Goal: Transaction & Acquisition: Purchase product/service

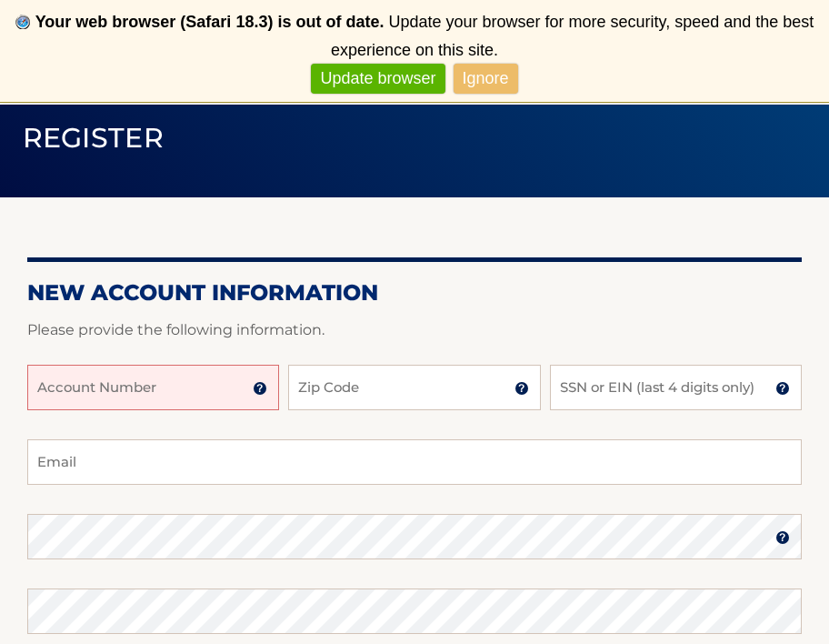
scroll to position [150, 0]
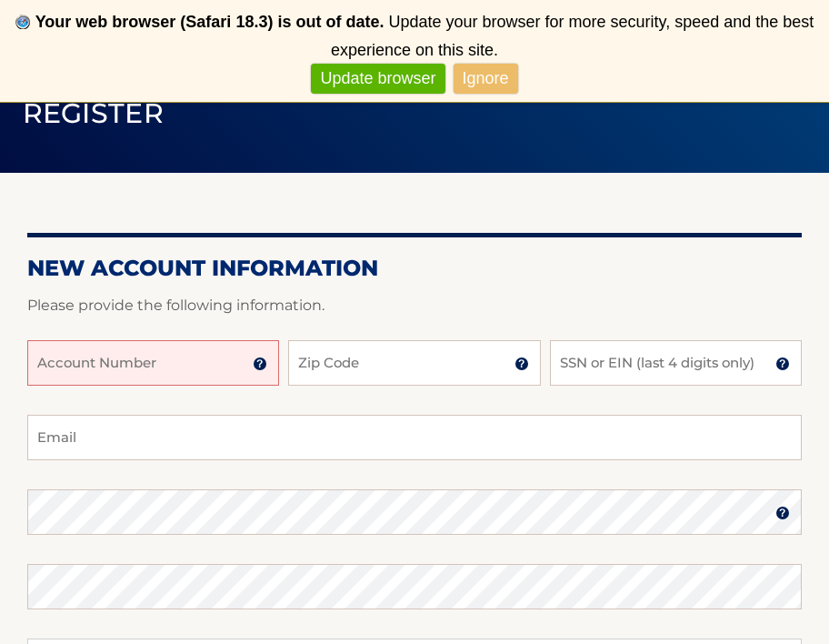
click at [138, 370] on input "Account Number" at bounding box center [153, 362] width 252 height 45
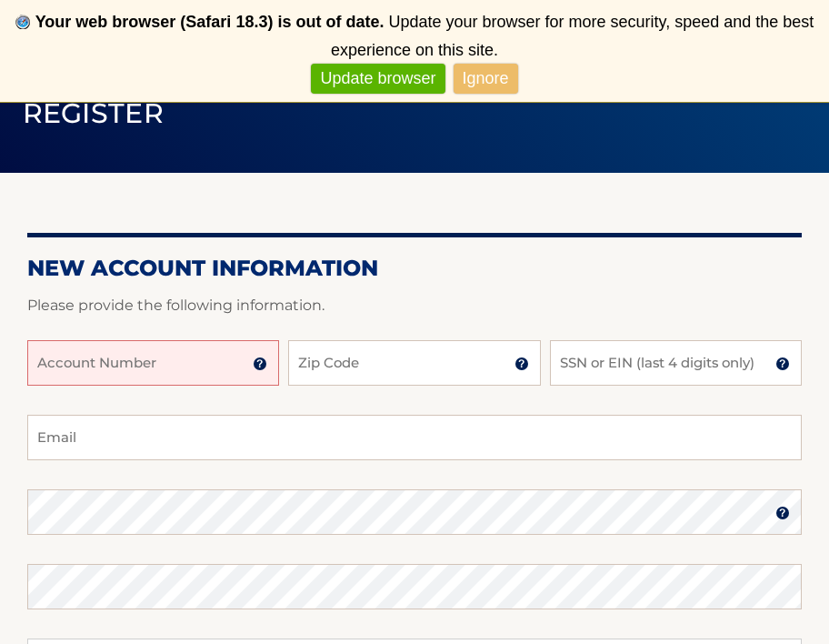
click at [138, 370] on input "Account Number" at bounding box center [153, 362] width 252 height 45
type input "8"
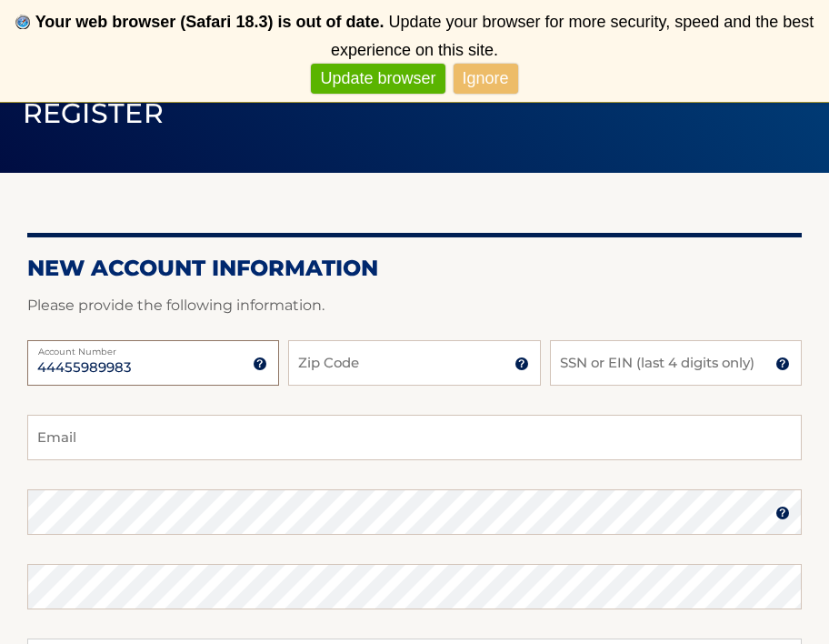
type input "44455989983"
type input "11783"
type input "7"
type input "9"
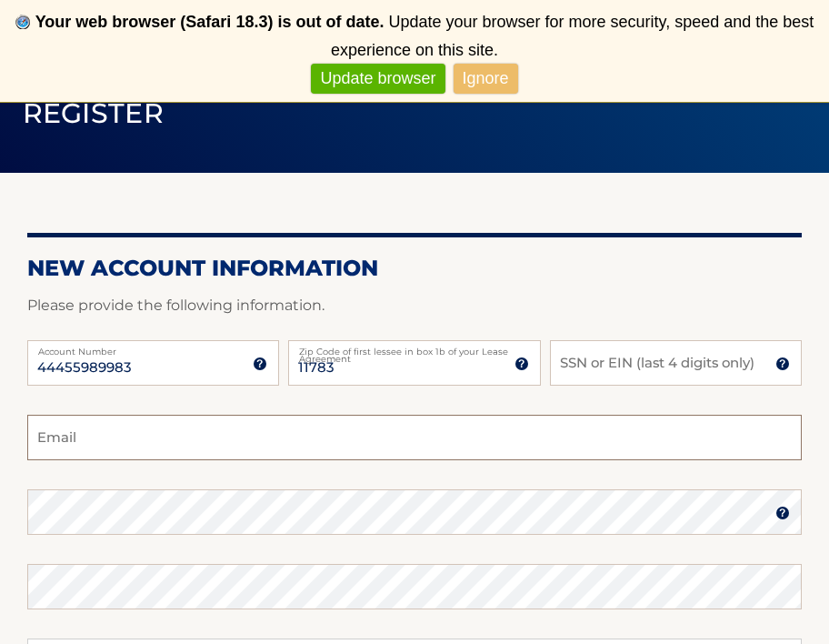
type input "9"
type input "l"
click at [204, 354] on label "Account Number" at bounding box center [153, 347] width 252 height 15
click at [204, 354] on input "44455989983" at bounding box center [153, 362] width 252 height 45
click at [204, 354] on label "Account Number" at bounding box center [153, 347] width 252 height 15
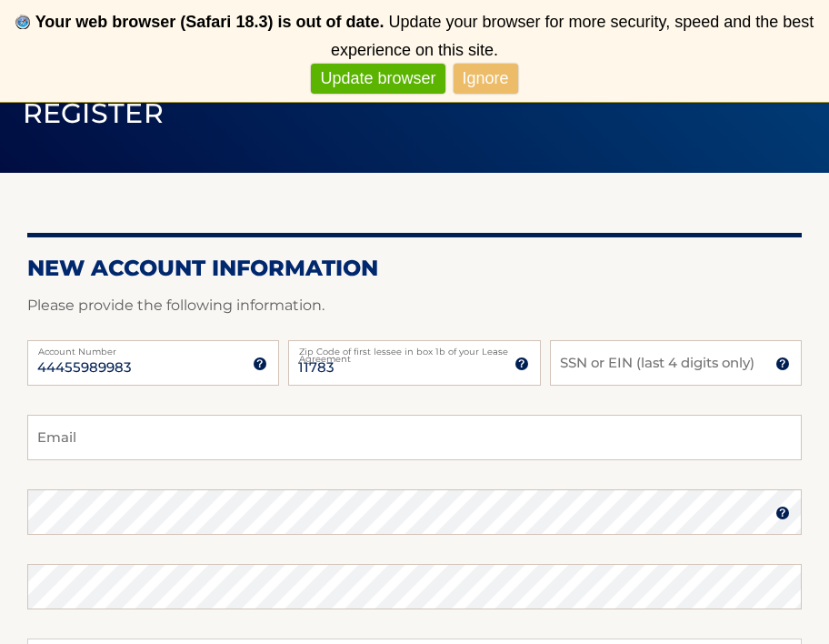
click at [204, 354] on input "44455989983" at bounding box center [153, 362] width 252 height 45
click at [204, 354] on label "Account Number" at bounding box center [153, 347] width 252 height 15
click at [204, 354] on input "44455989983" at bounding box center [153, 362] width 252 height 45
click at [196, 374] on input "44455989983" at bounding box center [153, 362] width 252 height 45
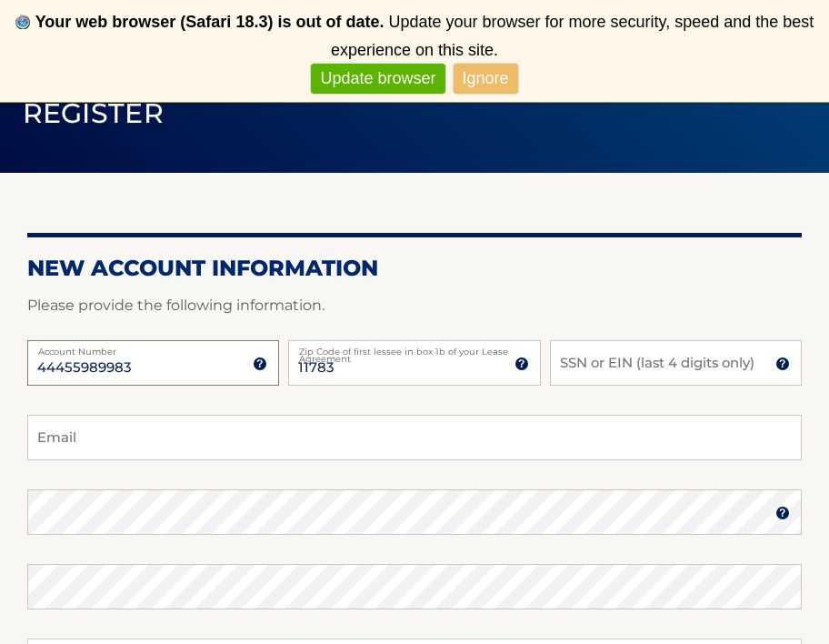
click at [196, 374] on input "44455989983" at bounding box center [153, 362] width 252 height 45
click at [589, 380] on input "SSN or EIN (last 4 digits only)" at bounding box center [676, 362] width 252 height 45
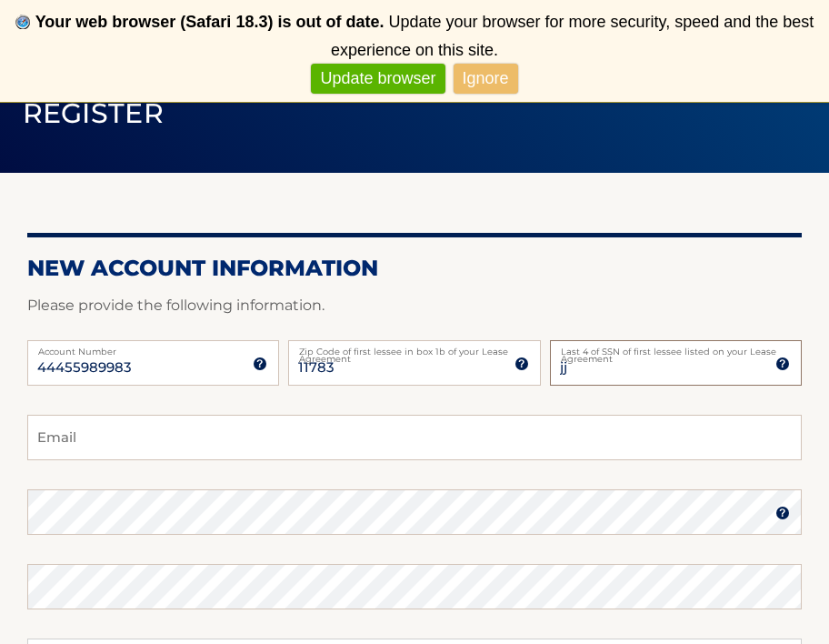
type input "j"
type input "9974"
click at [49, 451] on input "Email" at bounding box center [414, 437] width 775 height 45
click at [62, 442] on input "Email" at bounding box center [414, 437] width 775 height 45
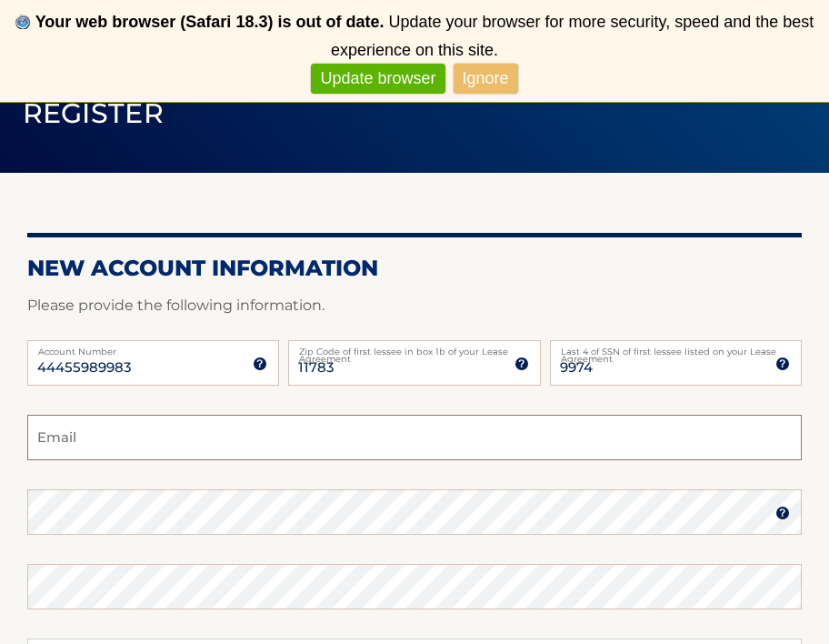
click at [62, 442] on input "Email" at bounding box center [414, 437] width 775 height 45
type input "christopher.astone711@gmail.com"
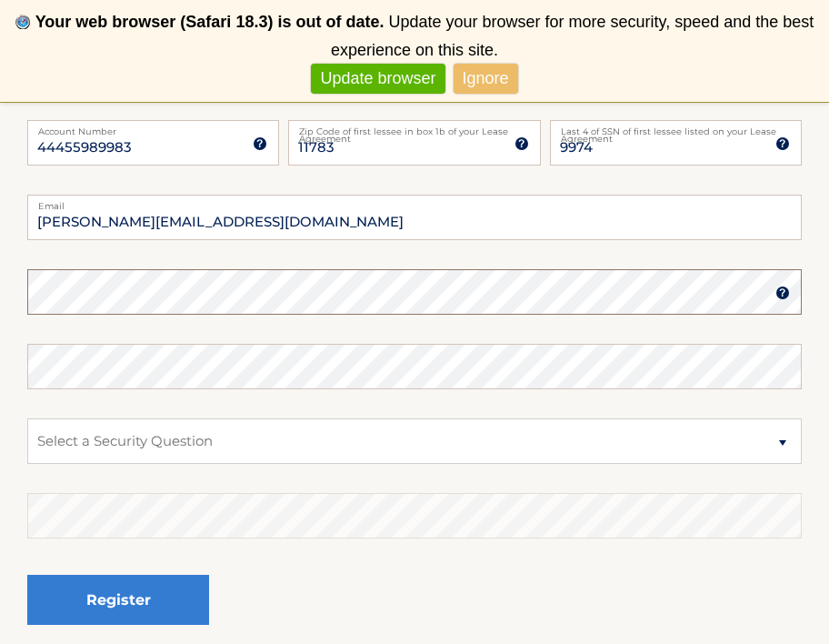
scroll to position [371, 0]
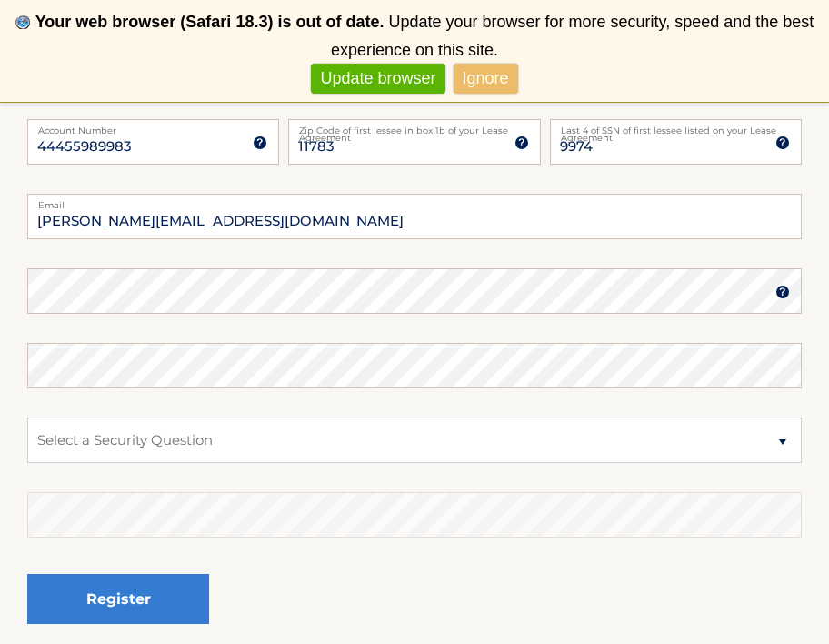
click at [487, 75] on link "Ignore" at bounding box center [486, 79] width 65 height 30
click at [487, 119] on div "44455989983 Account Number 11 digit account number provided on your coupon book…" at bounding box center [414, 156] width 775 height 75
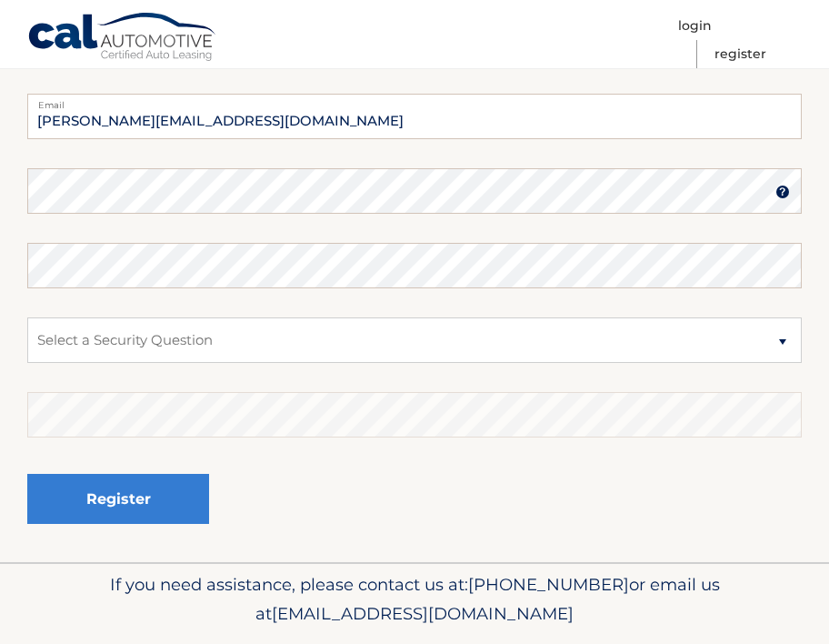
click at [487, 75] on div "44455989983 Account Number 11 digit account number provided on your coupon book…" at bounding box center [414, 56] width 775 height 75
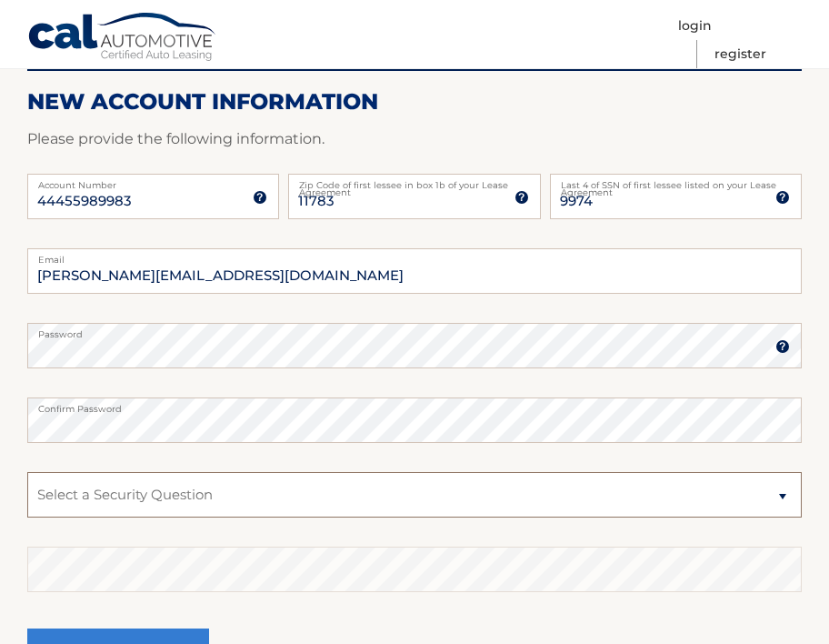
scroll to position [265, 0]
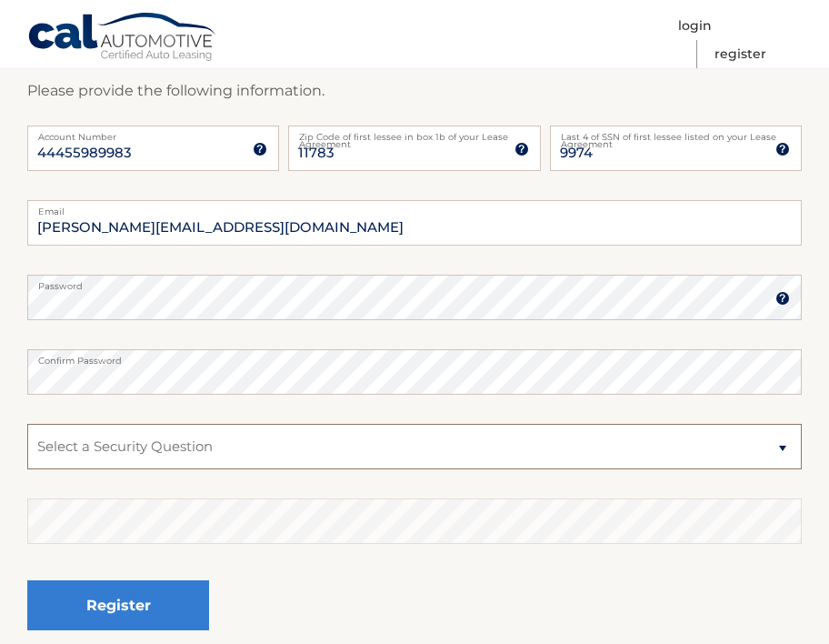
click at [789, 454] on select "Select a Security Question What was the name of your elementary school? What is…" at bounding box center [414, 446] width 775 height 45
select select "2"
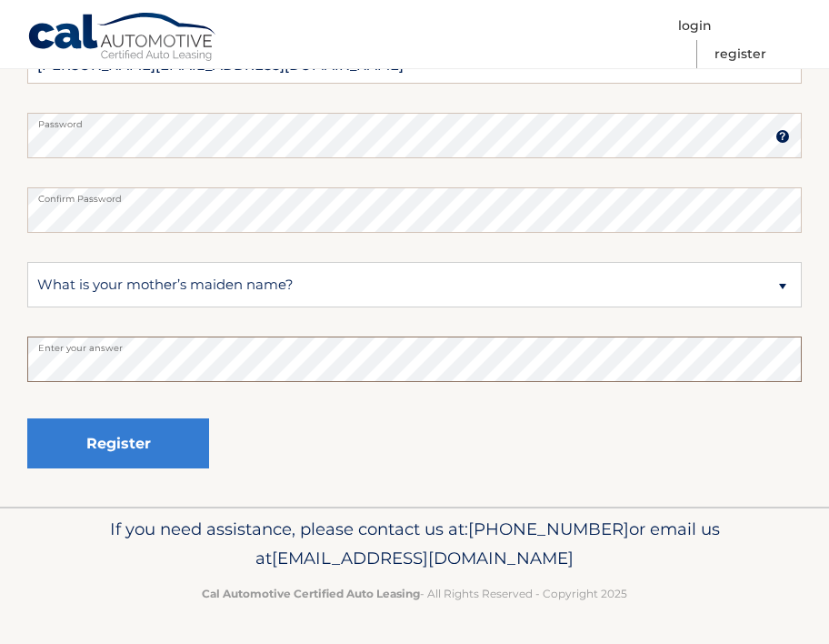
scroll to position [426, 0]
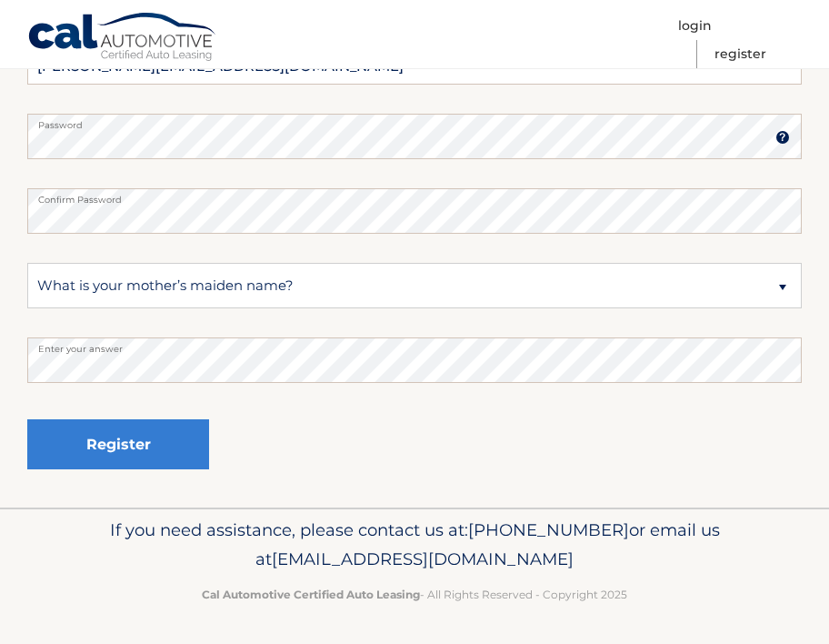
click at [156, 441] on button "Register" at bounding box center [118, 444] width 182 height 50
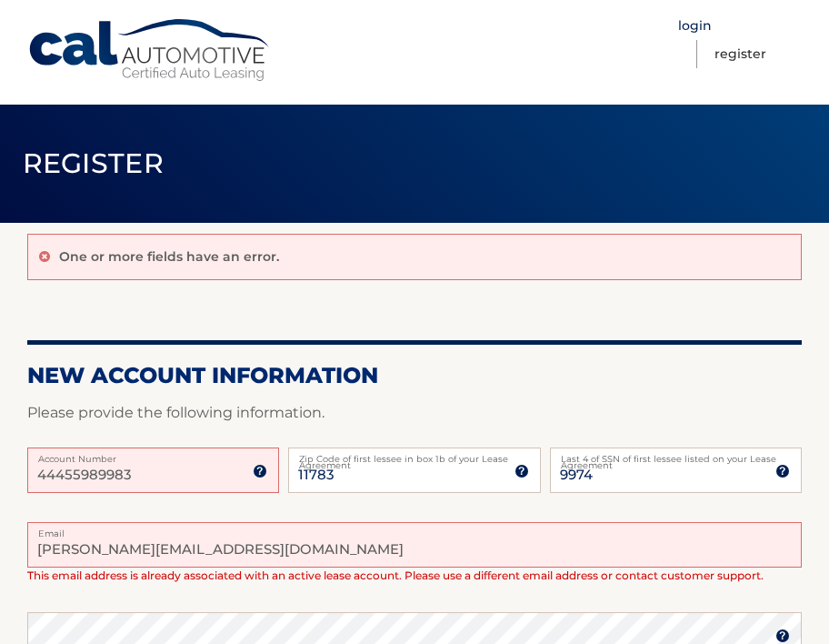
click at [692, 27] on link "Login" at bounding box center [695, 26] width 34 height 28
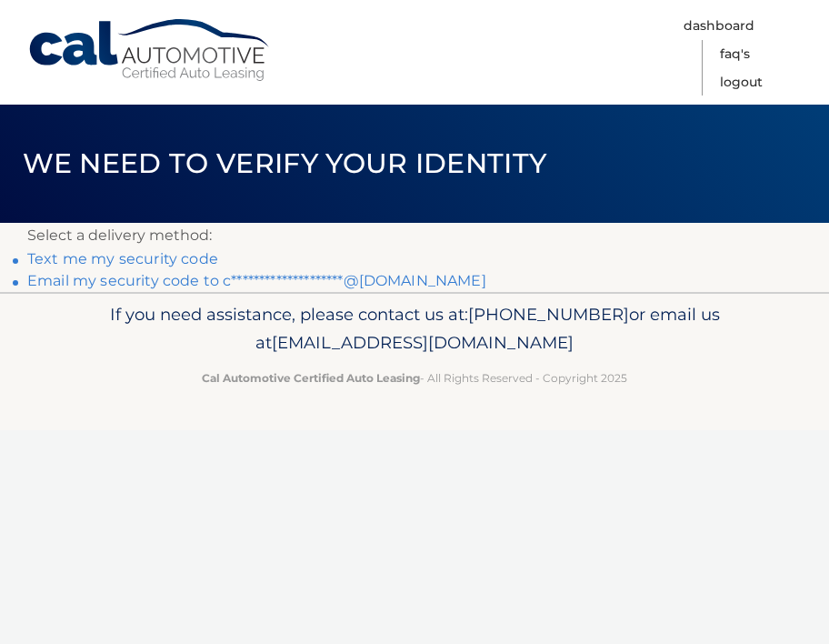
click at [123, 257] on link "Text me my security code" at bounding box center [122, 258] width 191 height 17
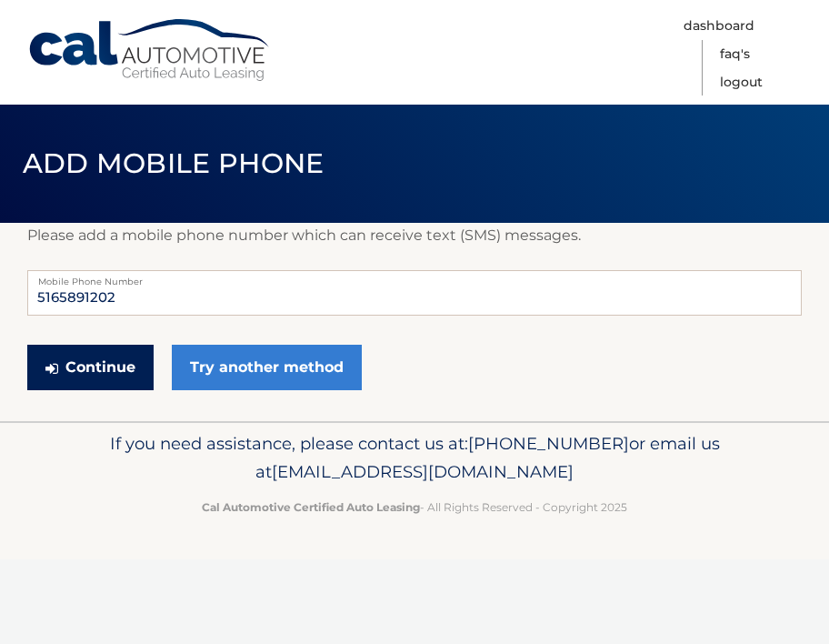
click at [97, 370] on button "Continue" at bounding box center [90, 367] width 126 height 45
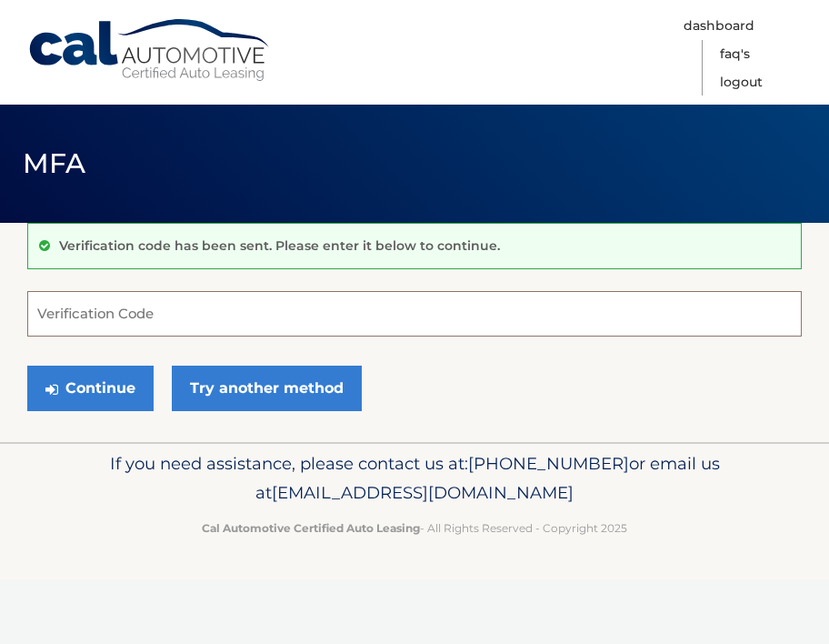
click at [117, 320] on input "Verification Code" at bounding box center [414, 313] width 775 height 45
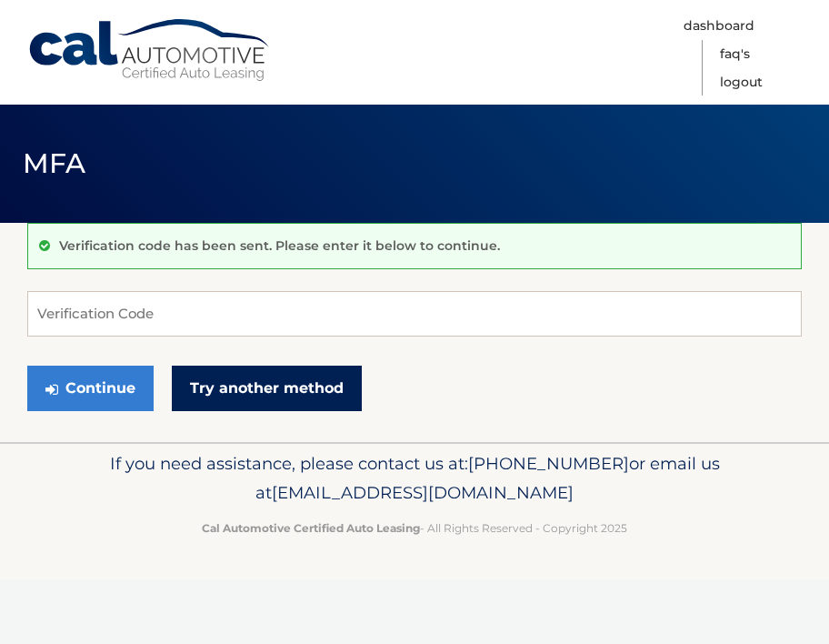
click at [231, 391] on link "Try another method" at bounding box center [267, 388] width 190 height 45
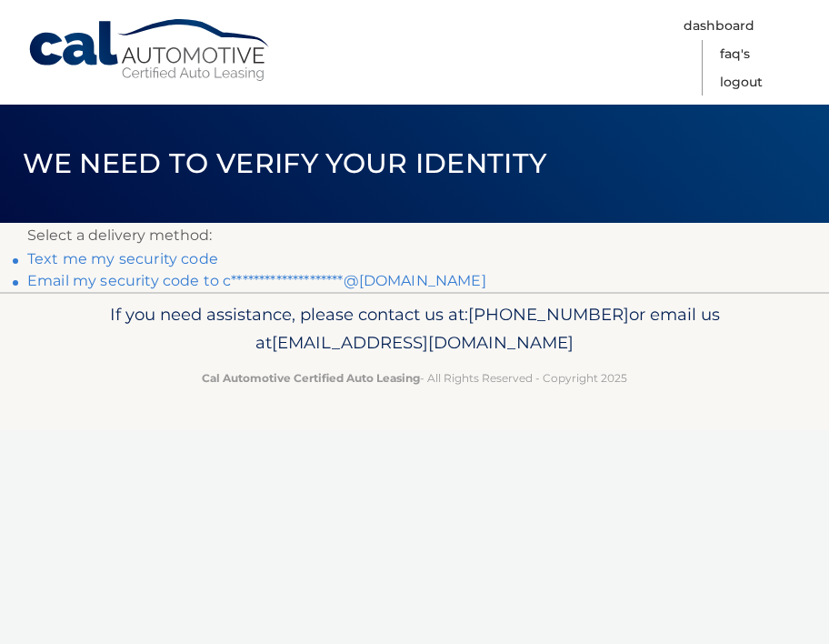
click at [192, 264] on link "Text me my security code" at bounding box center [122, 258] width 191 height 17
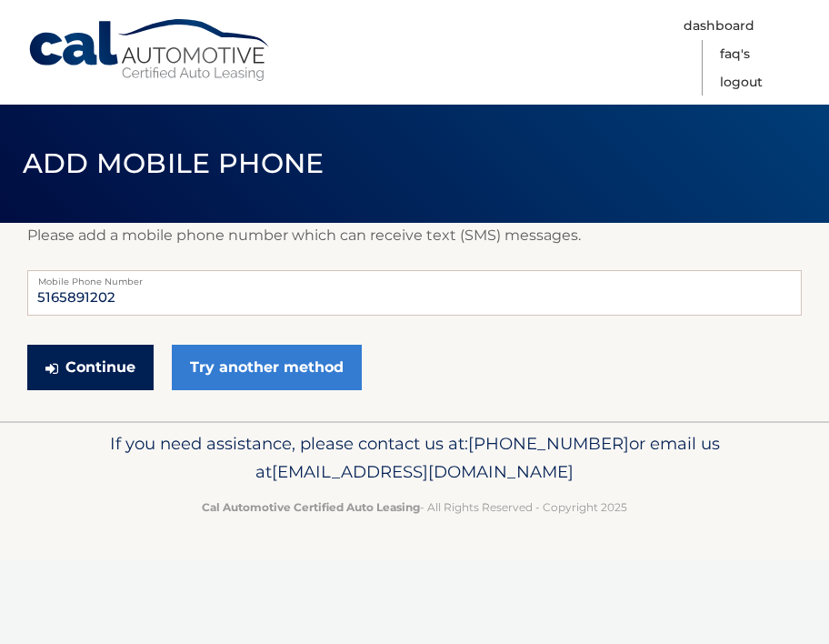
click at [131, 370] on button "Continue" at bounding box center [90, 367] width 126 height 45
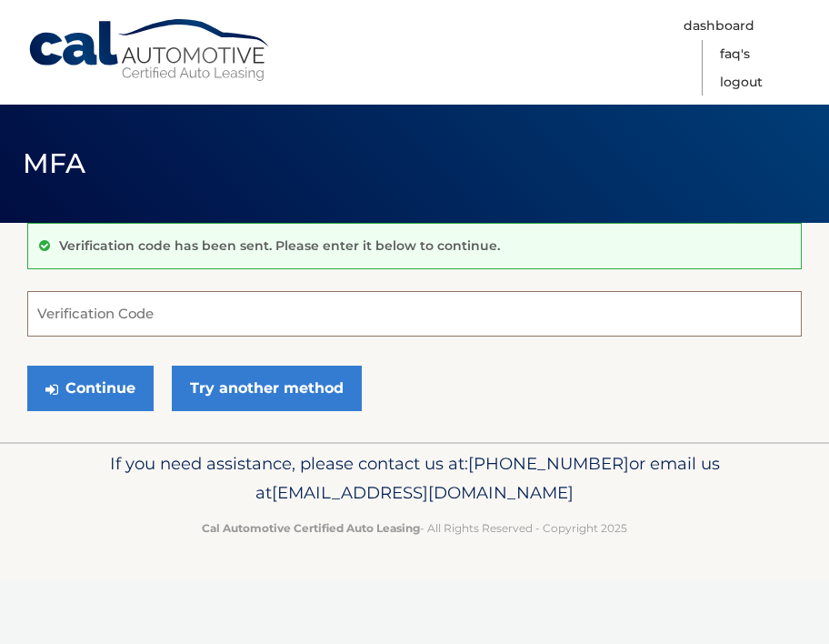
click at [156, 330] on input "Verification Code" at bounding box center [414, 313] width 775 height 45
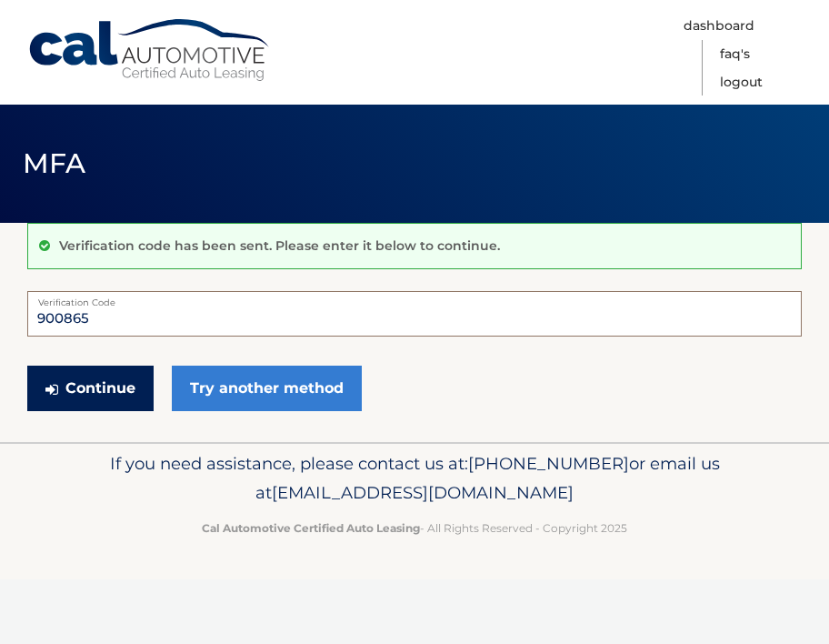
type input "900865"
click at [130, 395] on button "Continue" at bounding box center [90, 388] width 126 height 45
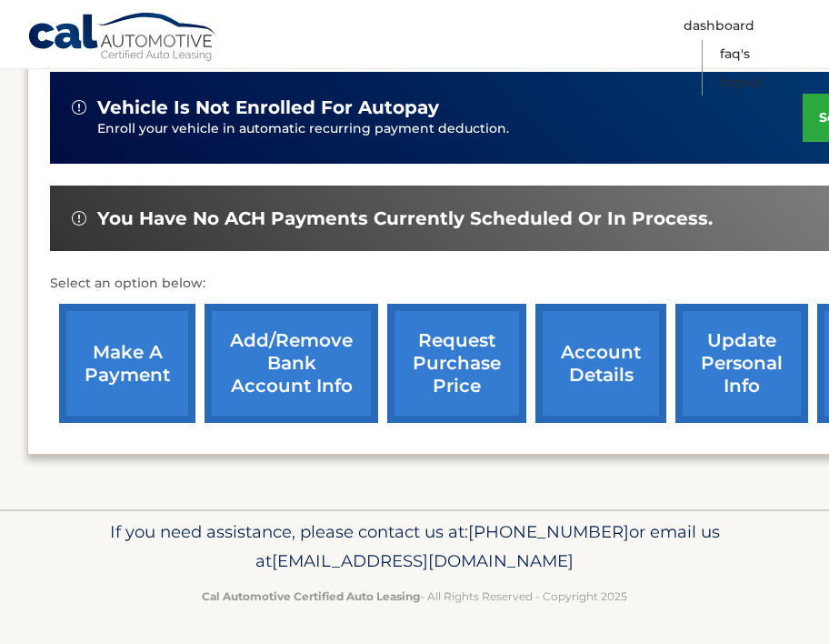
scroll to position [454, 0]
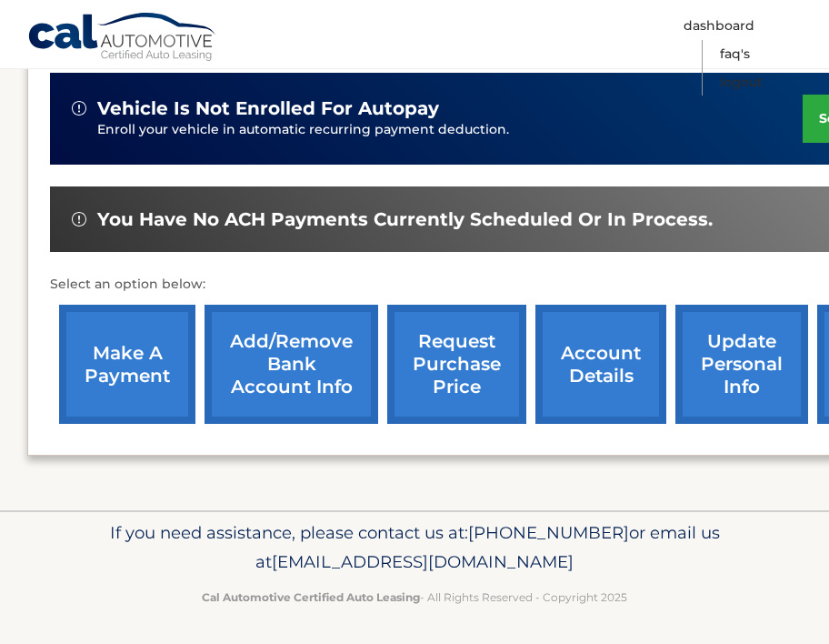
click at [276, 373] on link "Add/Remove bank account info" at bounding box center [292, 364] width 174 height 119
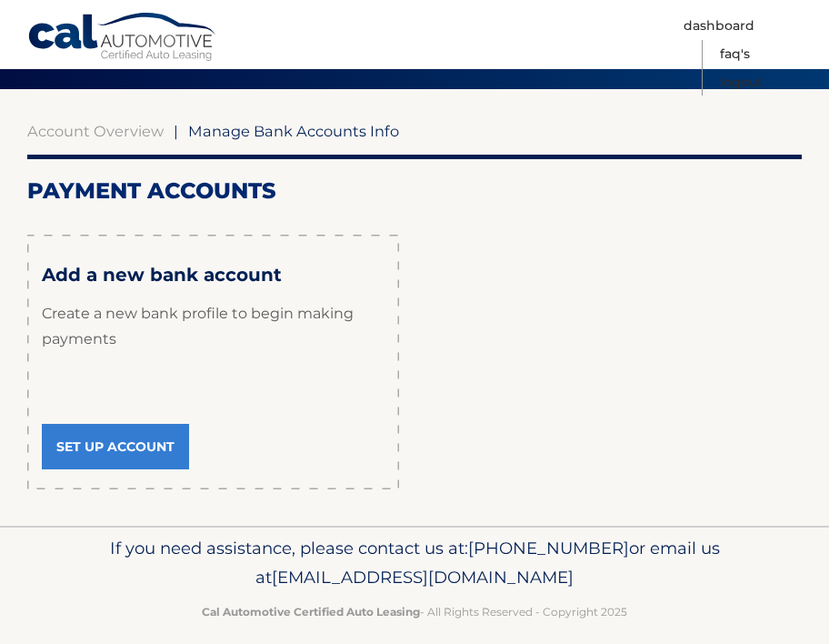
scroll to position [139, 0]
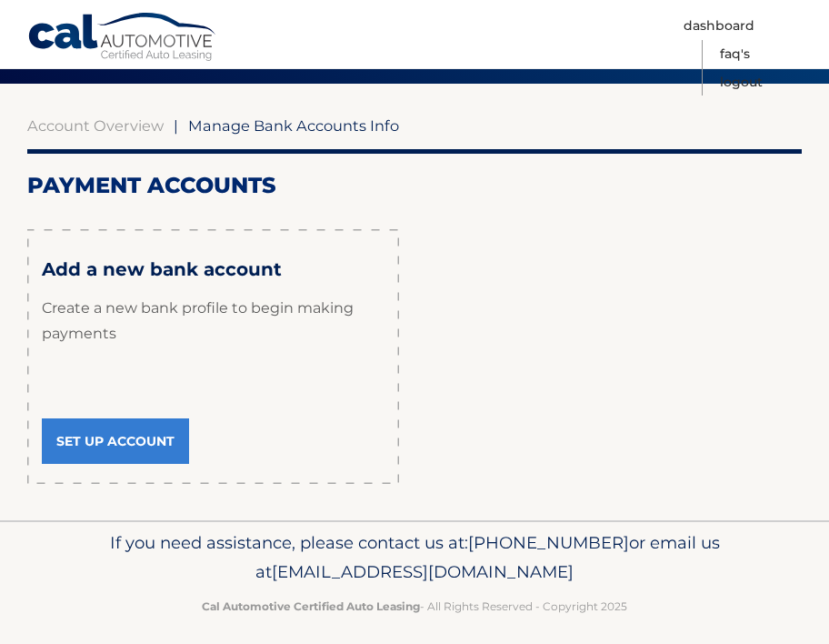
click at [163, 426] on link "Set Up Account" at bounding box center [115, 440] width 147 height 45
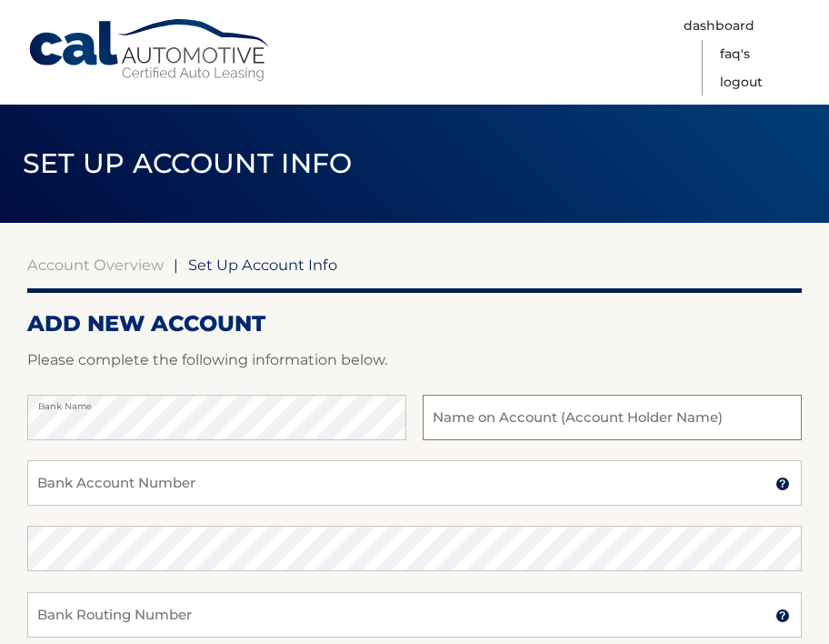
type input "Ocean Financial FCU"
click at [633, 470] on input "Bank Account Number" at bounding box center [414, 482] width 775 height 45
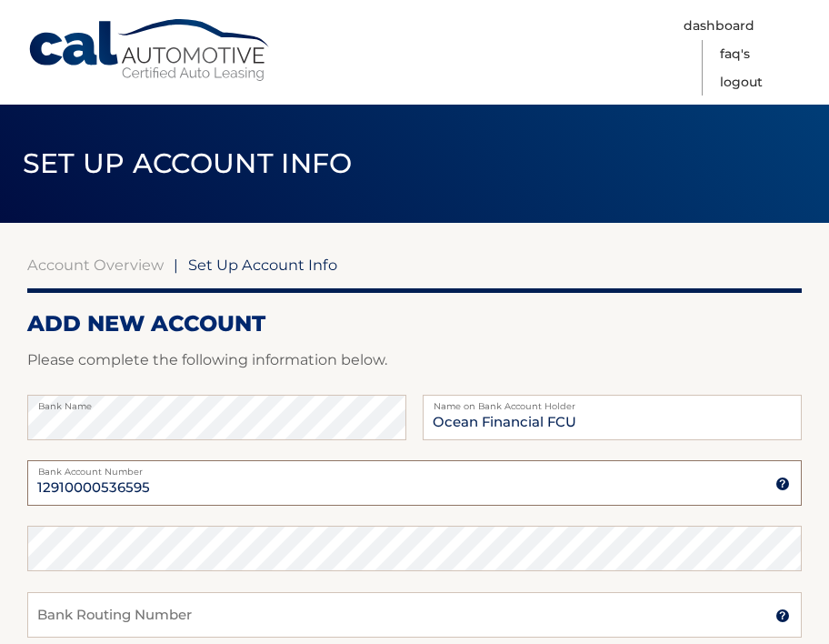
type input "12910000536595"
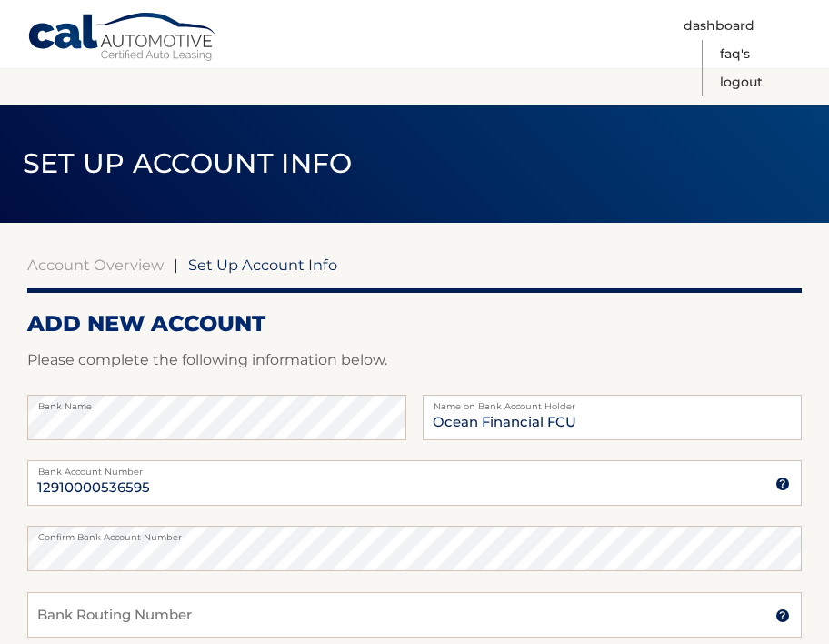
scroll to position [358, 0]
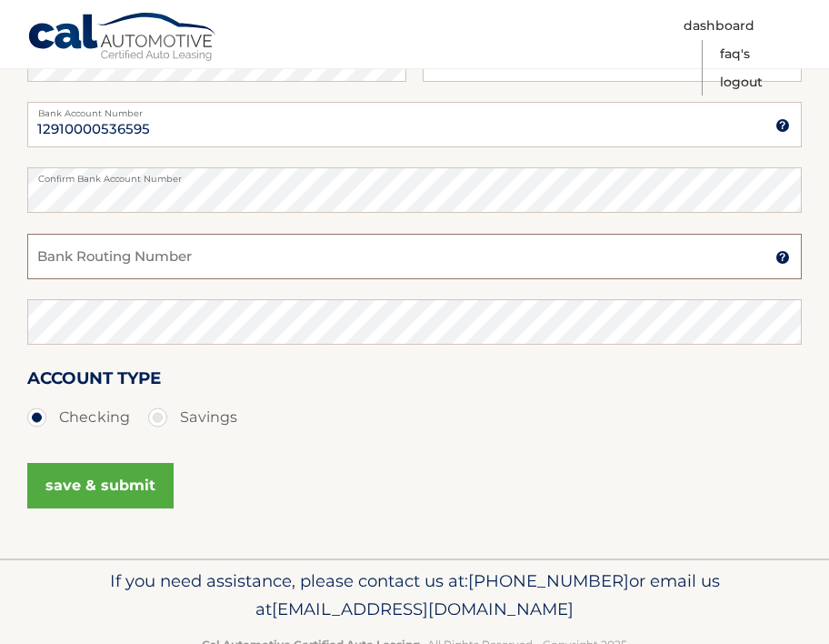
click at [477, 256] on input "Bank Routing Number" at bounding box center [414, 256] width 775 height 45
type input "221478877"
click at [52, 491] on button "save & submit" at bounding box center [100, 485] width 146 height 45
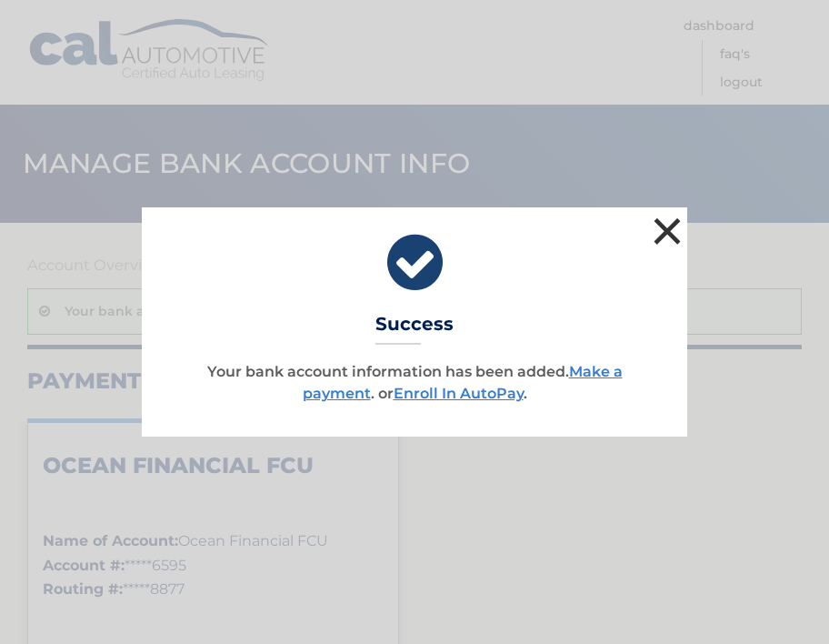
click at [666, 235] on button "×" at bounding box center [667, 231] width 36 height 36
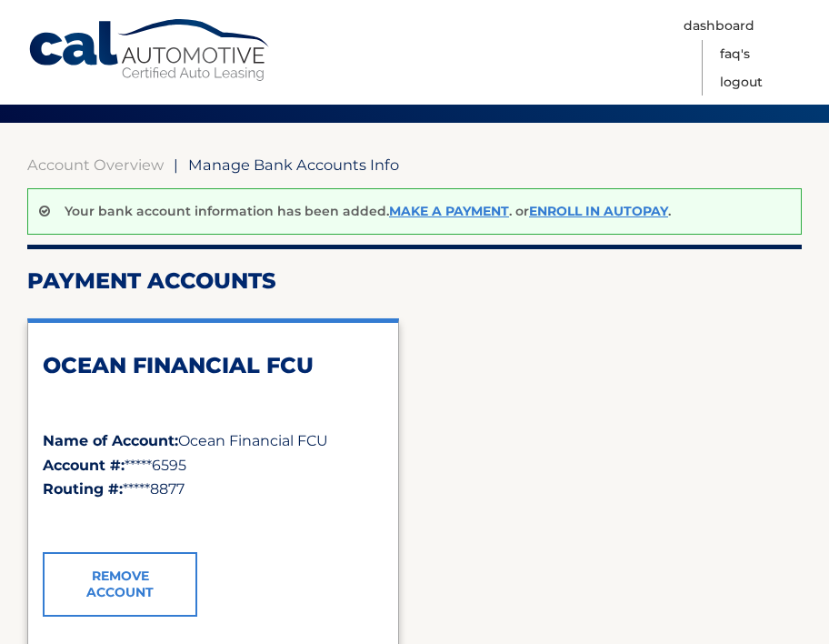
scroll to position [133, 0]
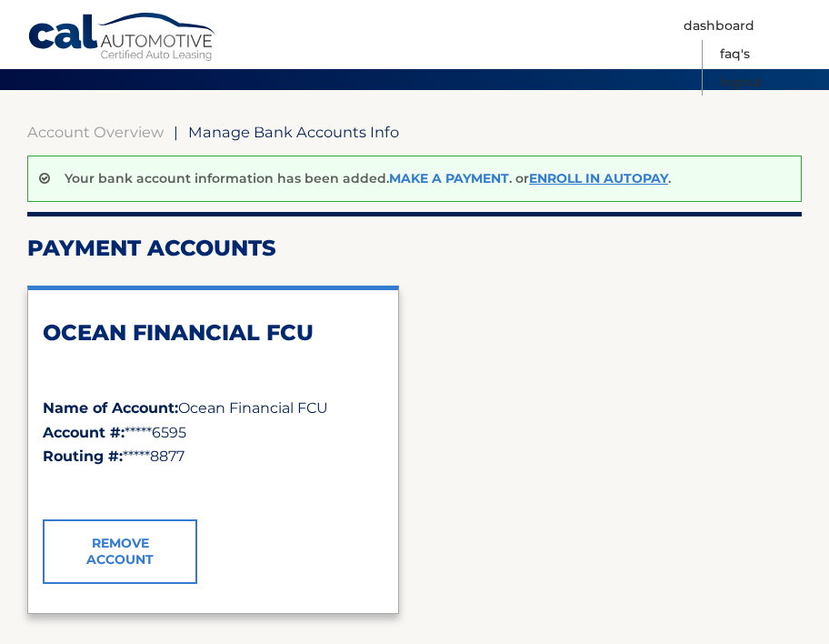
click at [480, 184] on link "Make a payment" at bounding box center [449, 178] width 120 height 16
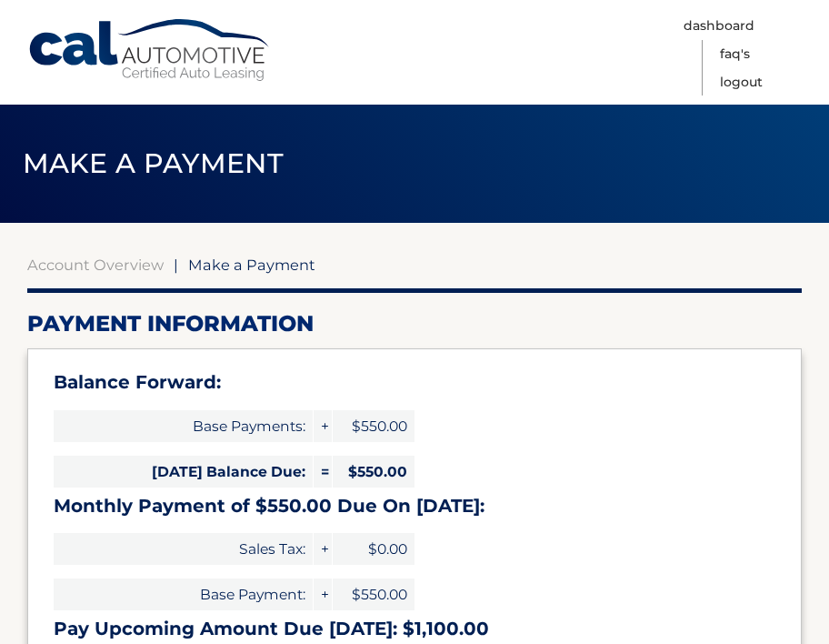
select select "NThkZmQxMDEtYTA4NS00ZTNhLWJiNGItZmFiNmRlNTRjM2Ew"
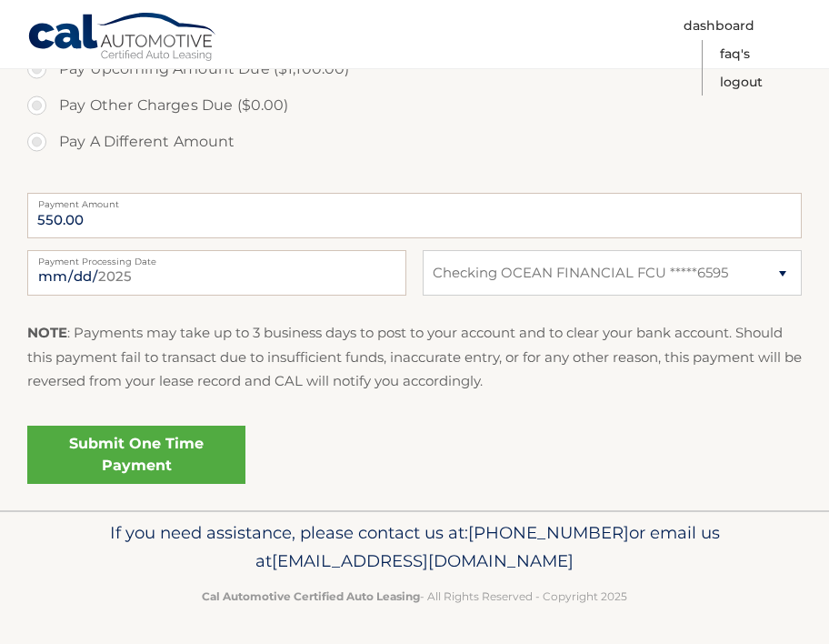
scroll to position [728, 0]
click at [200, 465] on link "Submit One Time Payment" at bounding box center [136, 456] width 218 height 58
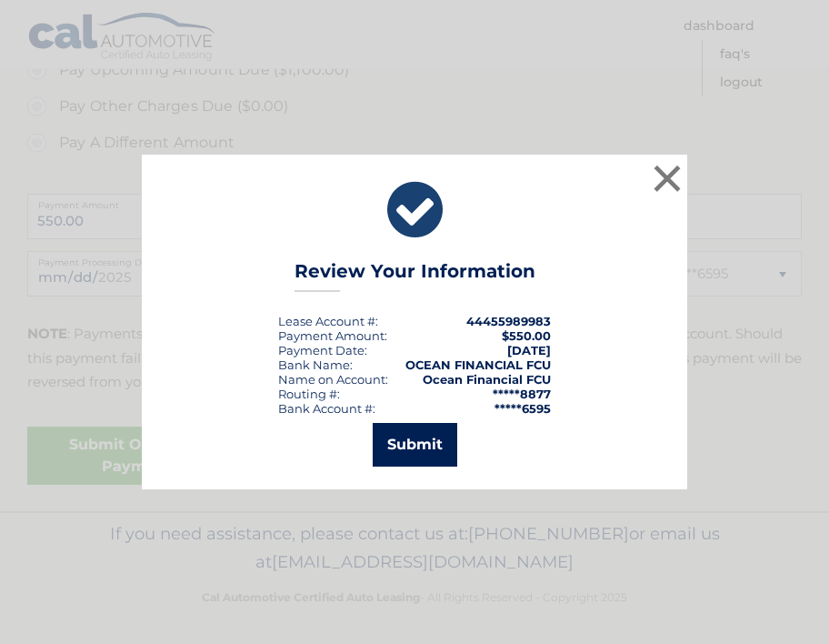
click at [428, 447] on button "Submit" at bounding box center [415, 445] width 85 height 44
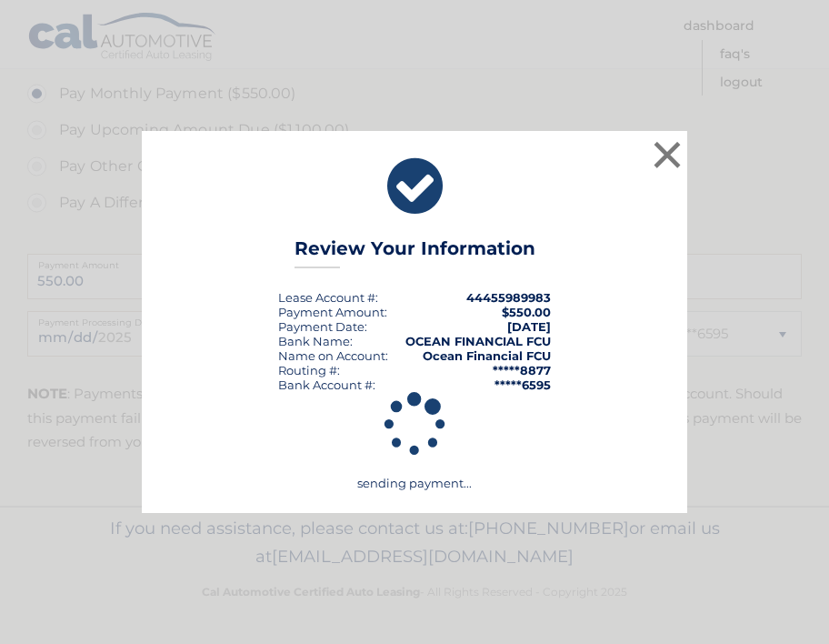
scroll to position [662, 0]
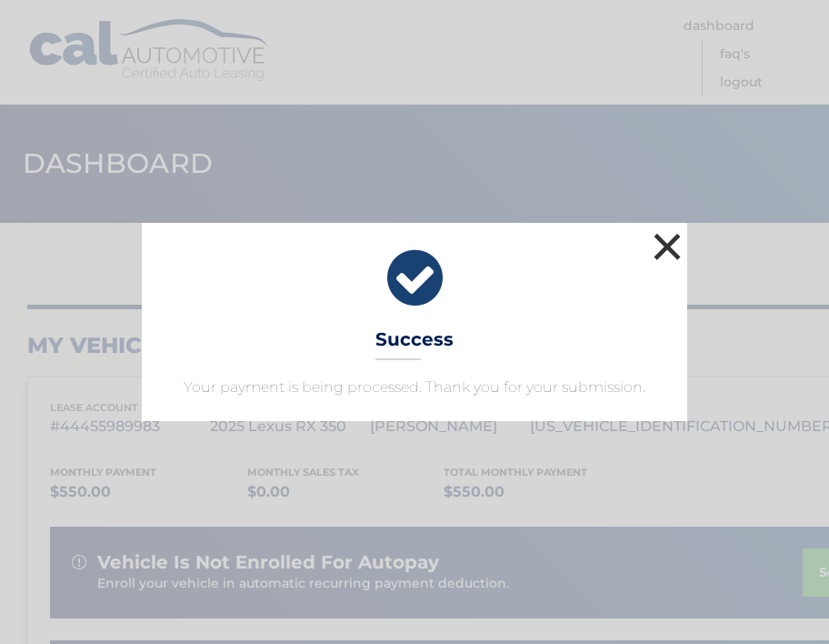
click at [670, 246] on button "×" at bounding box center [667, 246] width 36 height 36
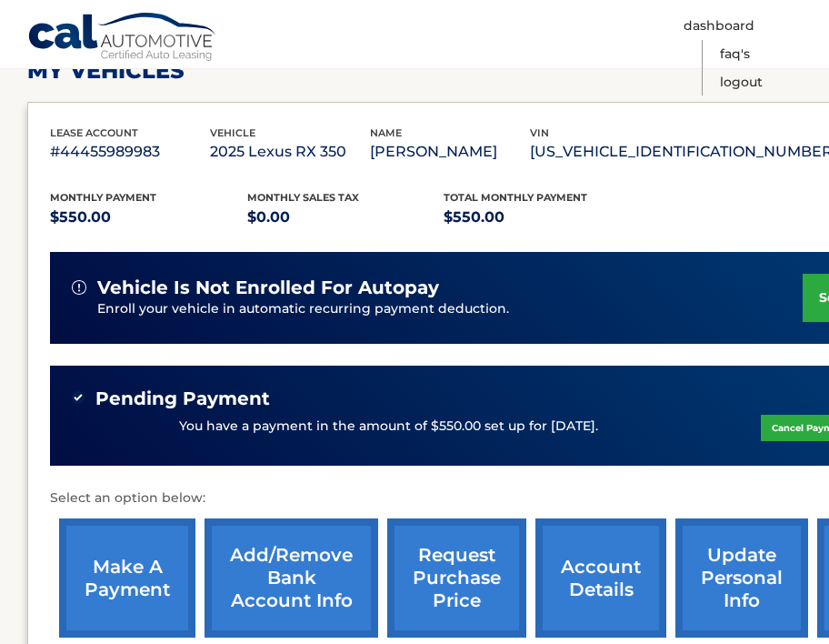
scroll to position [276, 0]
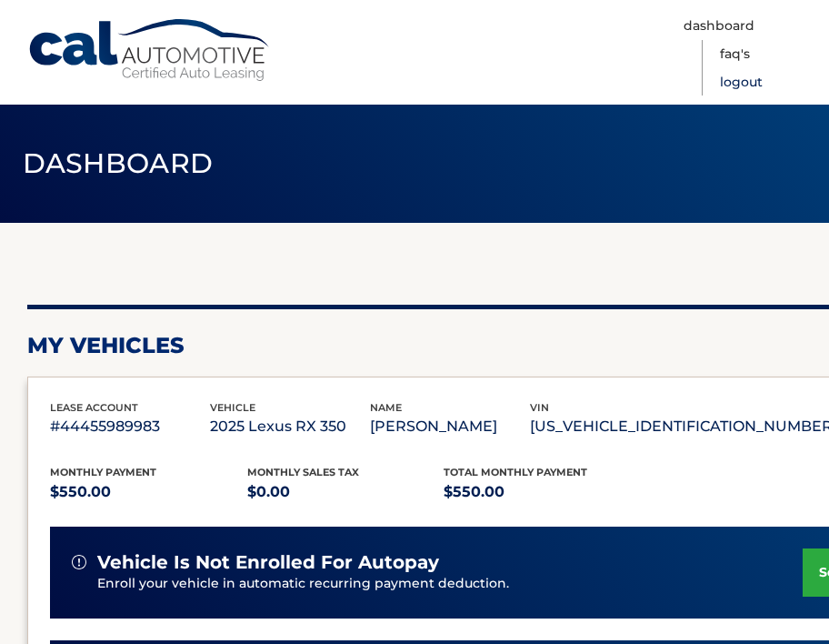
click at [757, 77] on link "Logout" at bounding box center [741, 82] width 43 height 28
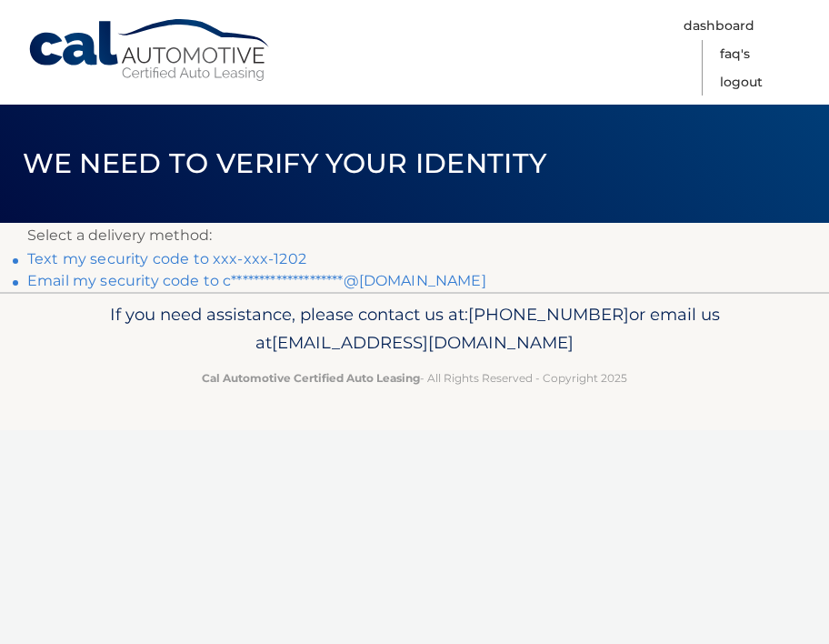
click at [227, 260] on link "Text my security code to xxx-xxx-1202" at bounding box center [166, 258] width 279 height 17
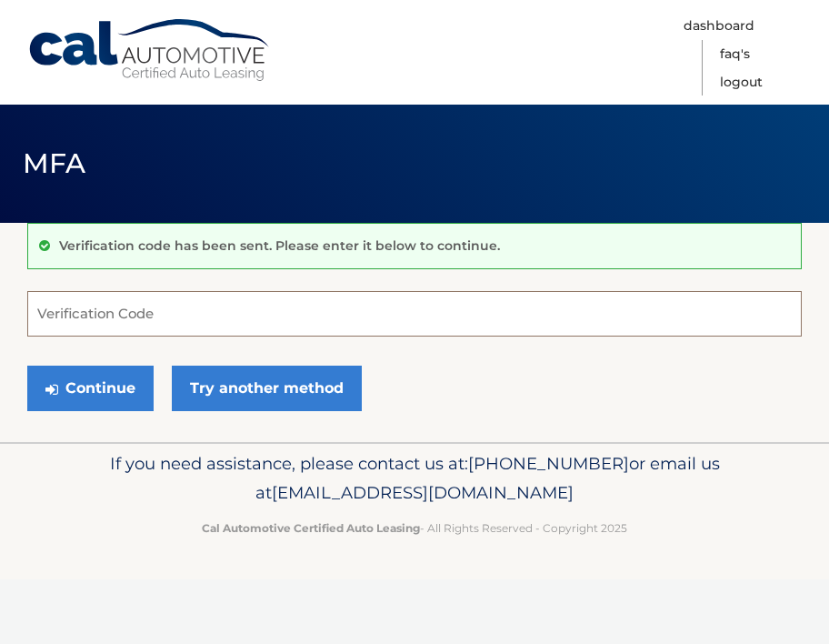
click at [220, 304] on input "Verification Code" at bounding box center [414, 313] width 775 height 45
type input "983313"
click at [90, 387] on button "Continue" at bounding box center [90, 388] width 126 height 45
